Goal: Task Accomplishment & Management: Manage account settings

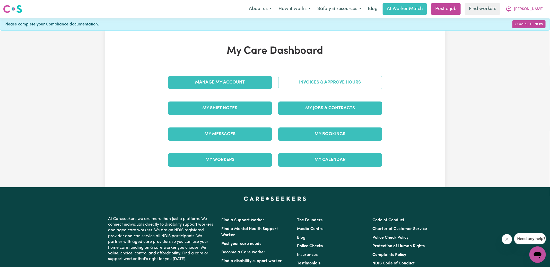
click at [302, 84] on link "Invoices & Approve Hours" at bounding box center [330, 82] width 104 height 13
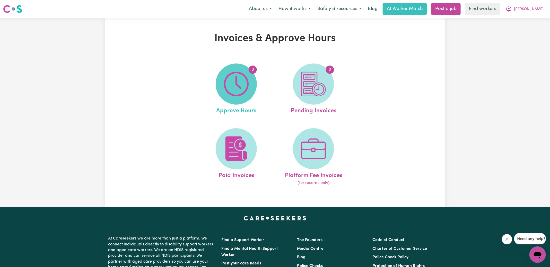
click at [247, 95] on img at bounding box center [236, 84] width 25 height 25
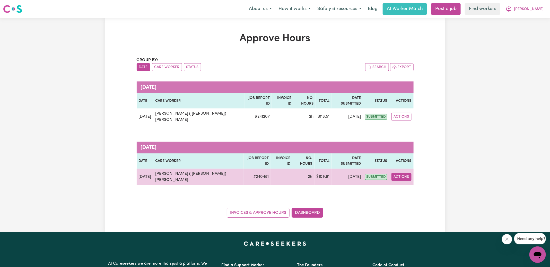
click at [405, 173] on button "Actions" at bounding box center [401, 177] width 20 height 8
click at [411, 184] on link "View Job Report" at bounding box center [415, 189] width 44 height 10
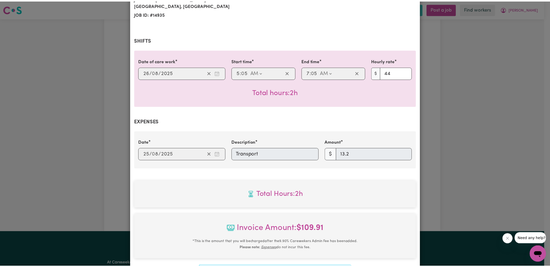
scroll to position [167, 0]
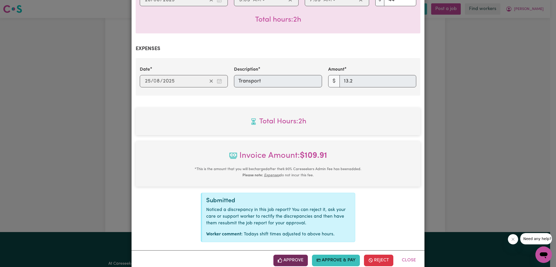
click at [291, 255] on button "Approve" at bounding box center [290, 260] width 34 height 11
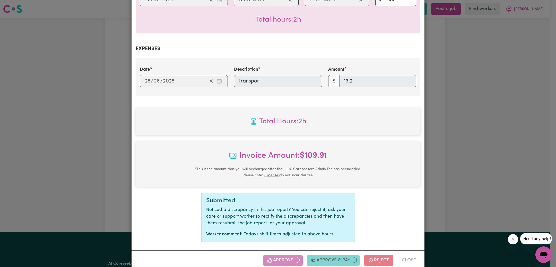
click at [489, 160] on div "Job Report # 240481 - [PERSON_NAME] ( [PERSON_NAME]) [PERSON_NAME] Summary Job …" at bounding box center [278, 133] width 556 height 267
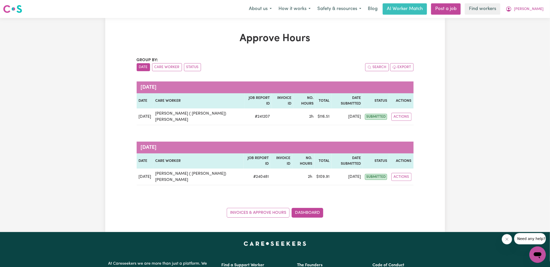
click at [312, 199] on div "Approve Hours Group by: Date Care Worker Status Search Export [DATE] Date Care …" at bounding box center [275, 125] width 340 height 214
click at [310, 208] on link "Dashboard" at bounding box center [308, 213] width 32 height 10
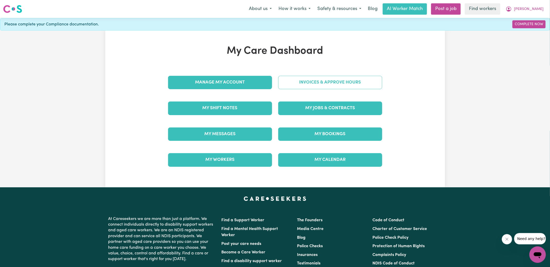
click at [338, 81] on link "Invoices & Approve Hours" at bounding box center [330, 82] width 104 height 13
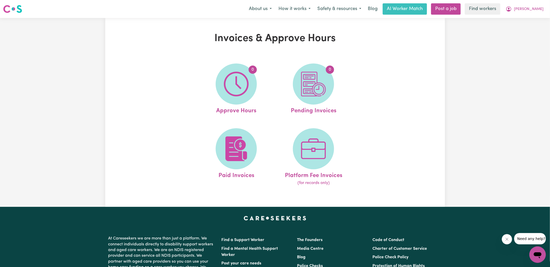
click at [334, 91] on link "0 Pending Invoices" at bounding box center [313, 90] width 74 height 52
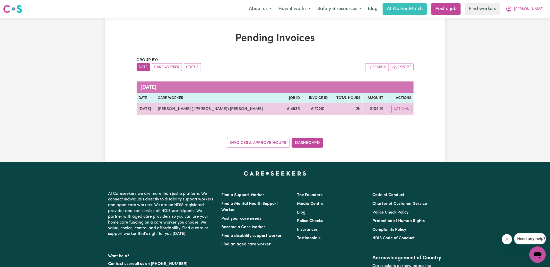
click at [308, 109] on span "# 172210" at bounding box center [318, 109] width 20 height 6
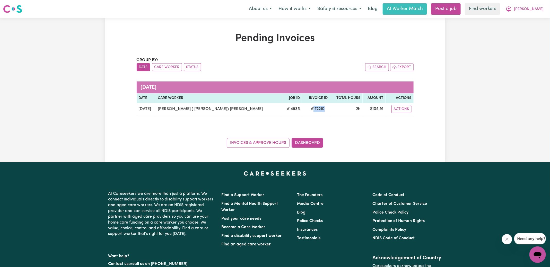
copy span "172210"
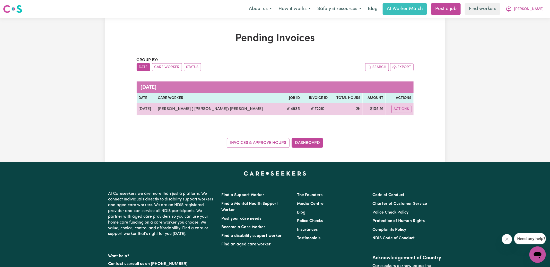
click at [373, 110] on td "$ 109.91" at bounding box center [374, 109] width 23 height 12
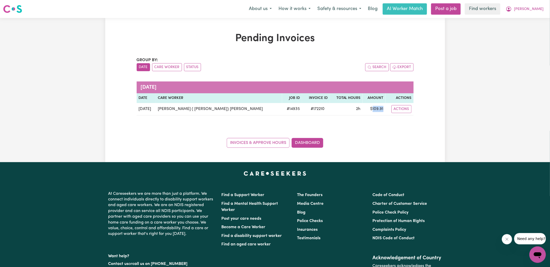
copy td "109.91"
click at [532, 10] on span "[PERSON_NAME]" at bounding box center [529, 9] width 30 height 6
click at [532, 26] on link "Logout" at bounding box center [526, 30] width 41 height 10
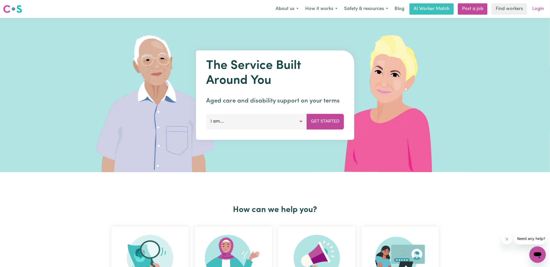
click at [536, 10] on link "Login" at bounding box center [538, 8] width 18 height 11
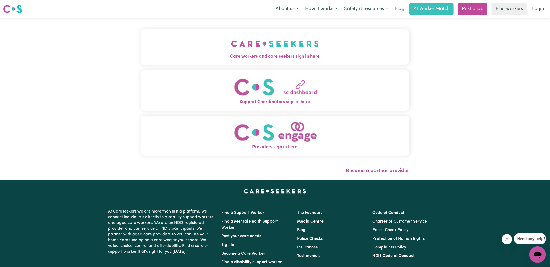
click at [297, 45] on img "Care workers and care seekers sign in here" at bounding box center [275, 43] width 88 height 19
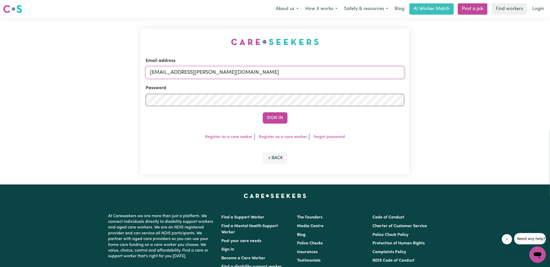
drag, startPoint x: 178, startPoint y: 72, endPoint x: 451, endPoint y: 73, distance: 273.3
click at [451, 73] on div "Email address [EMAIL_ADDRESS][PERSON_NAME][DOMAIN_NAME] Password Sign In Regist…" at bounding box center [275, 101] width 550 height 167
type input "[EMAIL_ADDRESS][DOMAIN_NAME]"
click at [263, 112] on button "Sign In" at bounding box center [275, 117] width 25 height 11
